Goal: Obtain resource: Download file/media

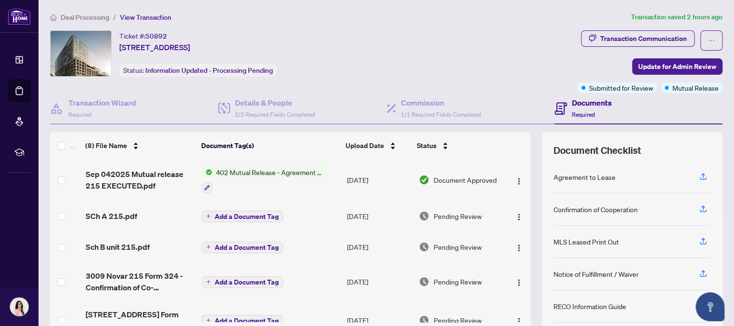
click at [291, 170] on span "402 Mutual Release - Agreement to Lease - Residential" at bounding box center [269, 172] width 114 height 11
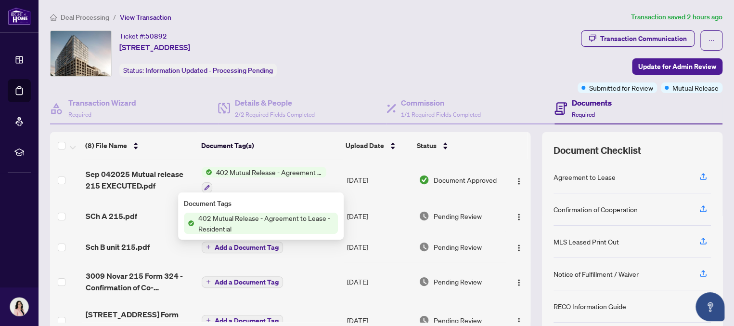
click at [218, 218] on span "402 Mutual Release - Agreement to Lease - Residential" at bounding box center [267, 222] width 144 height 21
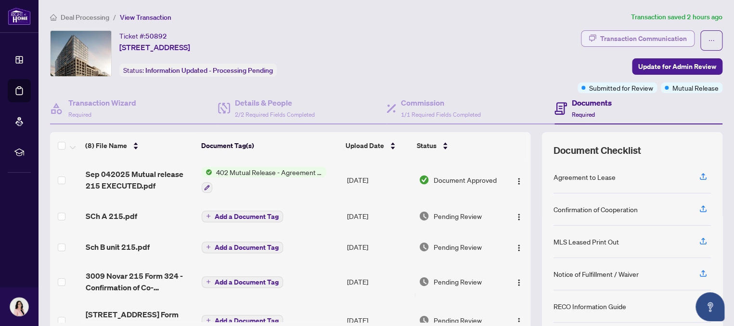
click at [616, 31] on div "Transaction Communication" at bounding box center [644, 38] width 87 height 15
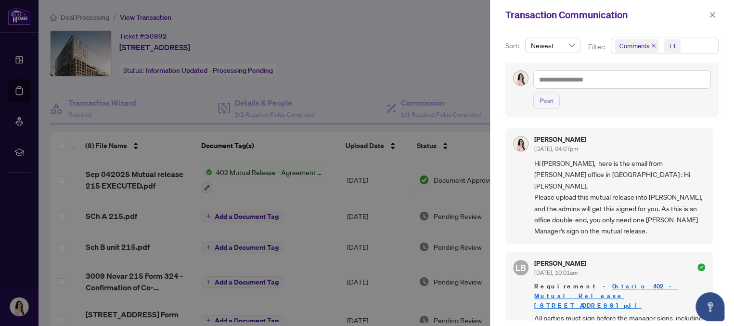
click at [441, 43] on div at bounding box center [367, 163] width 734 height 326
click at [712, 13] on icon "close" at bounding box center [712, 15] width 7 height 7
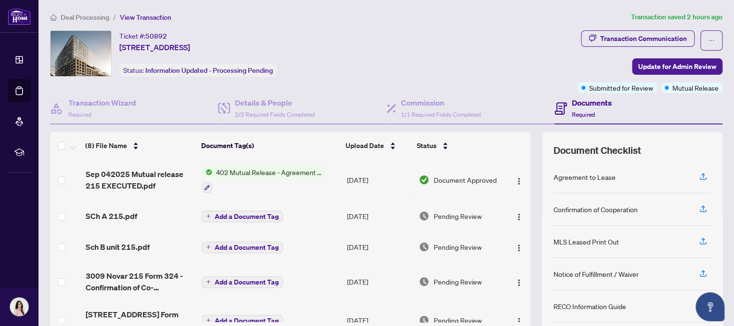
click at [269, 171] on span "402 Mutual Release - Agreement to Lease - Residential" at bounding box center [269, 172] width 114 height 11
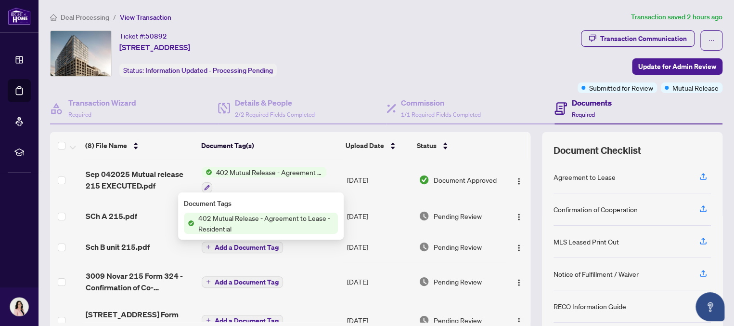
click at [280, 168] on span "402 Mutual Release - Agreement to Lease - Residential" at bounding box center [269, 172] width 114 height 11
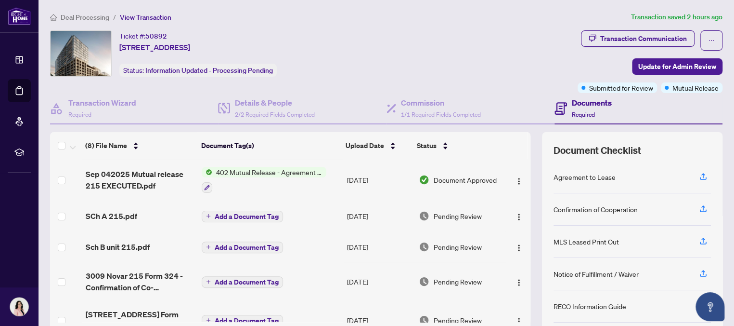
click at [286, 169] on span "402 Mutual Release - Agreement to Lease - Residential" at bounding box center [269, 172] width 114 height 11
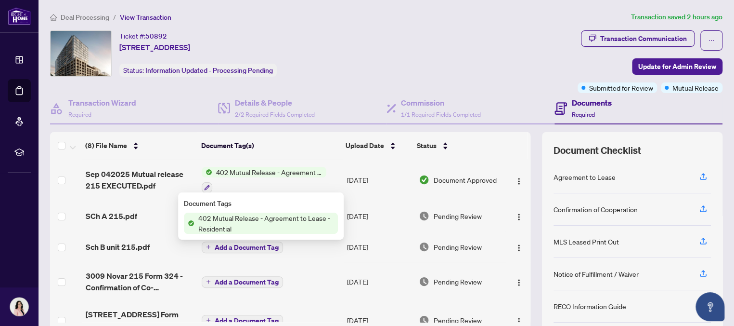
click at [247, 223] on span "402 Mutual Release - Agreement to Lease - Residential" at bounding box center [267, 222] width 144 height 21
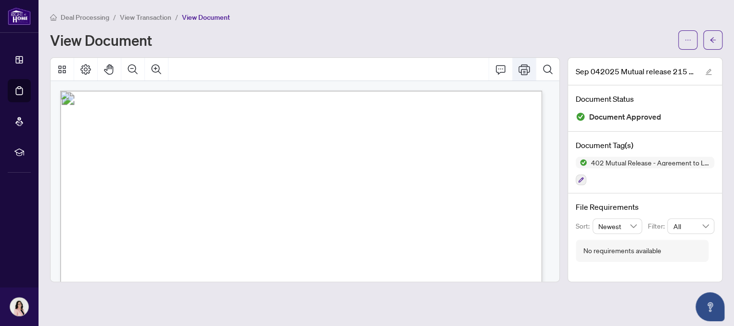
click at [522, 67] on icon "Print" at bounding box center [525, 70] width 12 height 12
